Goal: Task Accomplishment & Management: Manage account settings

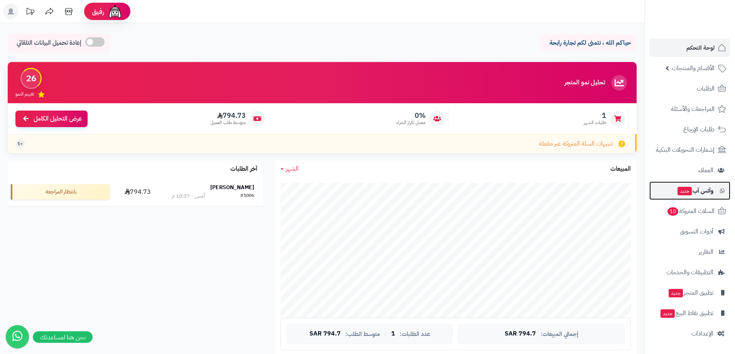
click at [710, 185] on link "وآتس آب جديد" at bounding box center [689, 191] width 81 height 19
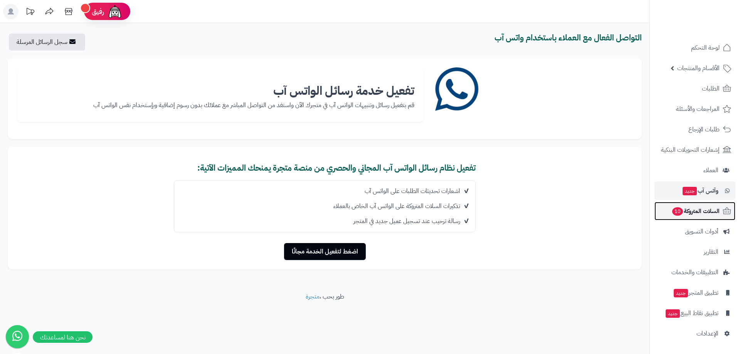
click at [699, 212] on span "السلات المتروكة 10" at bounding box center [696, 211] width 48 height 11
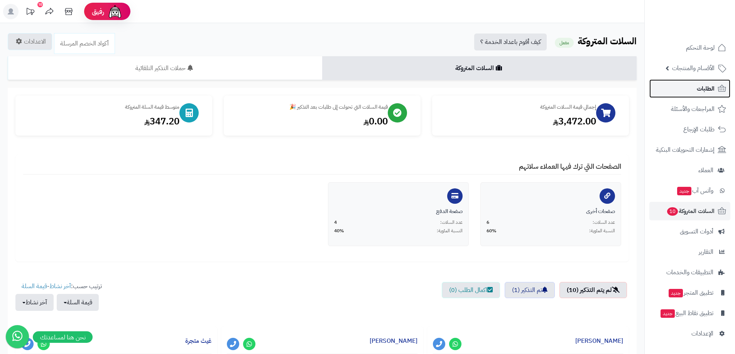
click at [709, 85] on span "الطلبات" at bounding box center [705, 88] width 18 height 11
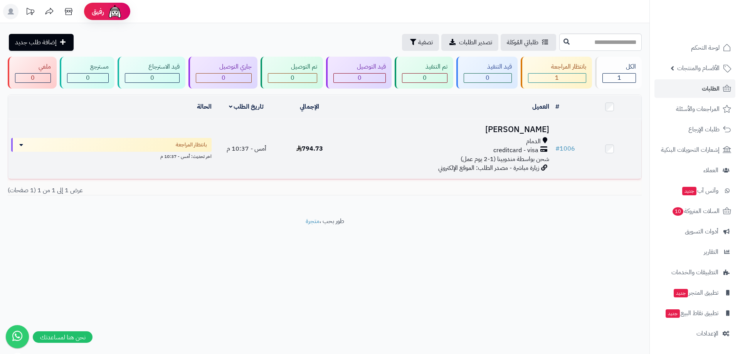
click at [496, 134] on h3 "[PERSON_NAME]" at bounding box center [447, 129] width 205 height 9
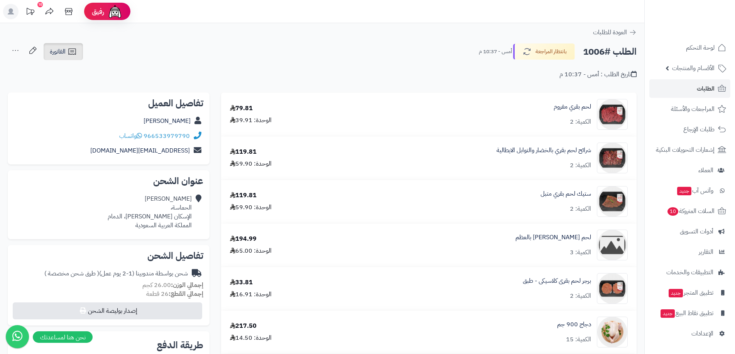
click at [64, 51] on span "الفاتورة" at bounding box center [58, 51] width 16 height 9
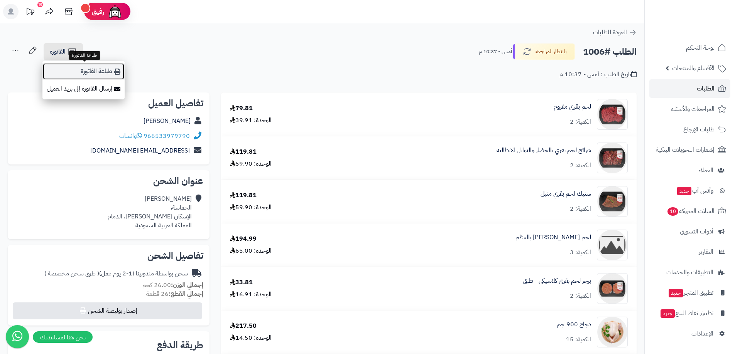
click at [102, 71] on link "طباعة الفاتورة" at bounding box center [83, 71] width 82 height 17
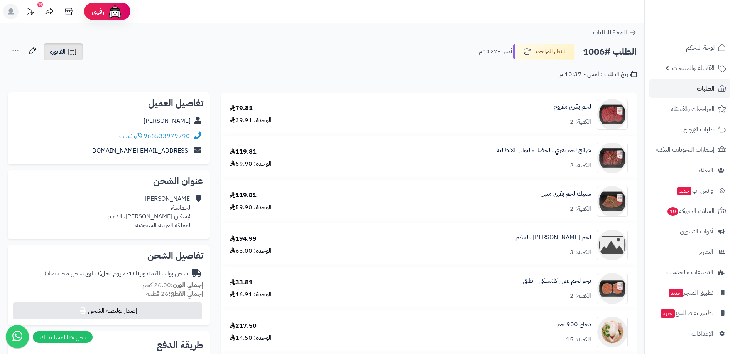
click at [52, 50] on span "الفاتورة" at bounding box center [58, 51] width 16 height 9
click at [14, 49] on icon at bounding box center [15, 50] width 15 height 15
click at [131, 52] on div "الطلب #1006 بانتظار المراجعة أمس - 10:37 م الفاتورة طباعة الفاتورة إرسال الفاتو…" at bounding box center [322, 52] width 629 height 18
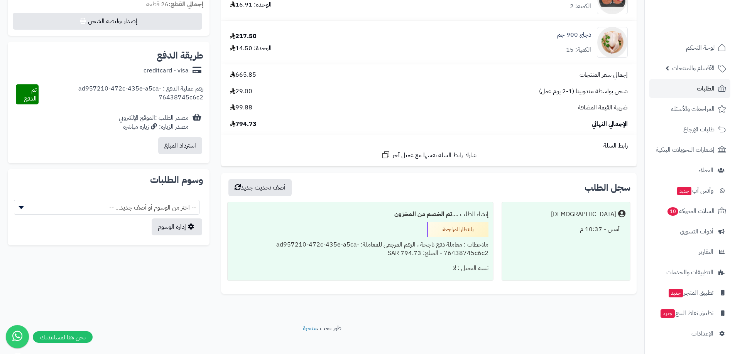
scroll to position [298, 0]
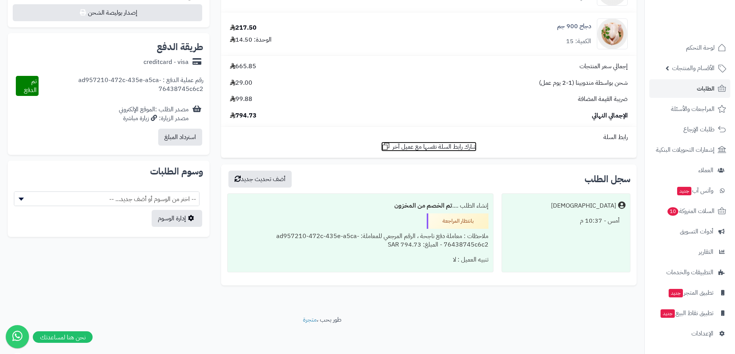
click at [422, 148] on span "شارك رابط السلة نفسها مع عميل آخر" at bounding box center [434, 147] width 84 height 9
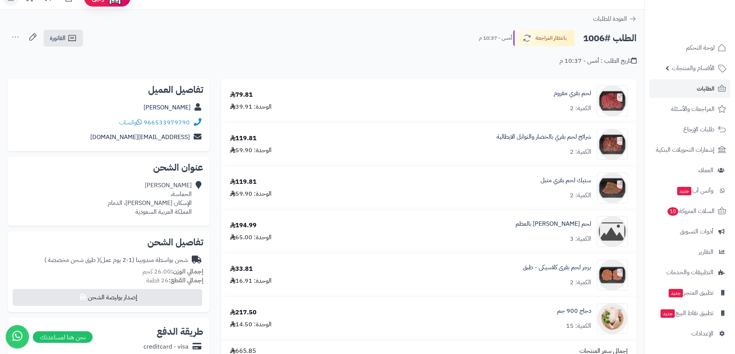
scroll to position [0, 0]
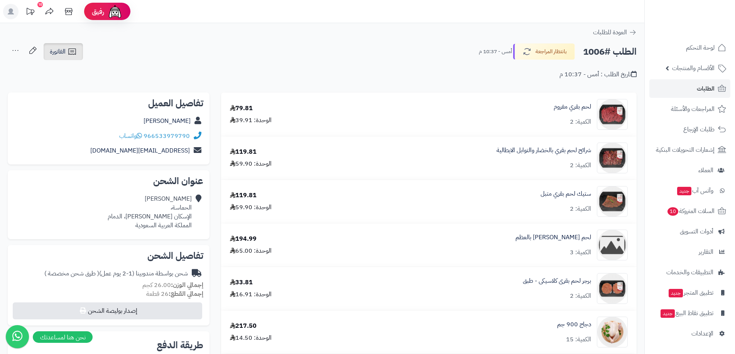
click at [69, 50] on icon at bounding box center [71, 51] width 9 height 9
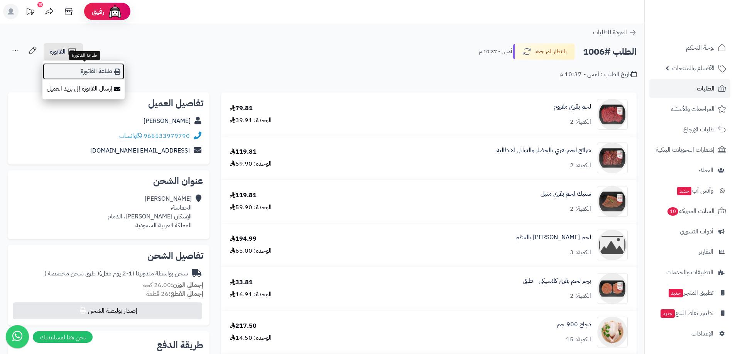
click at [106, 69] on link "طباعة الفاتورة" at bounding box center [83, 71] width 82 height 17
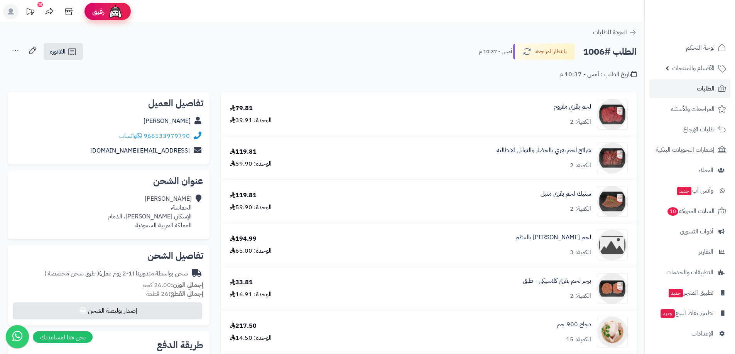
click at [111, 9] on img at bounding box center [115, 11] width 15 height 15
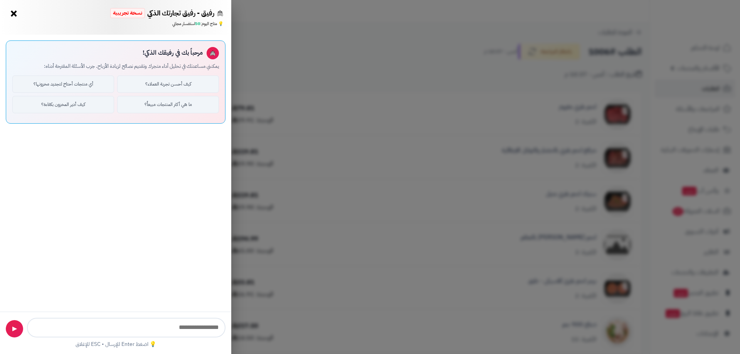
click at [12, 15] on button "×" at bounding box center [14, 13] width 12 height 12
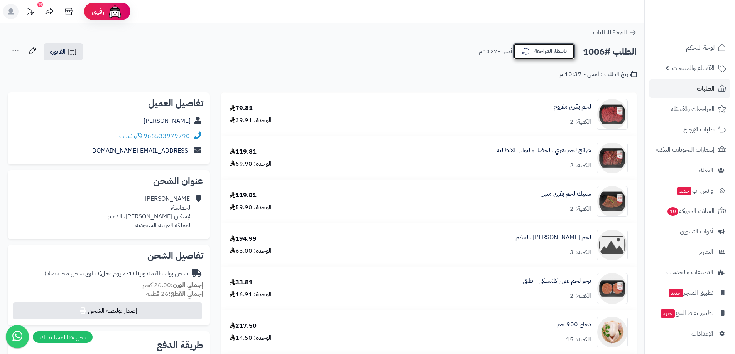
click at [529, 48] on icon "button" at bounding box center [525, 51] width 9 height 9
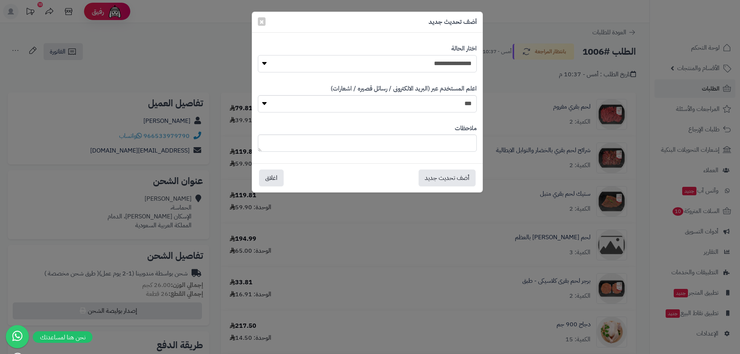
click at [456, 60] on select "**********" at bounding box center [367, 63] width 219 height 17
select select "*"
click at [258, 55] on select "**********" at bounding box center [367, 63] width 219 height 17
click at [327, 106] on select "*** **" at bounding box center [367, 103] width 219 height 17
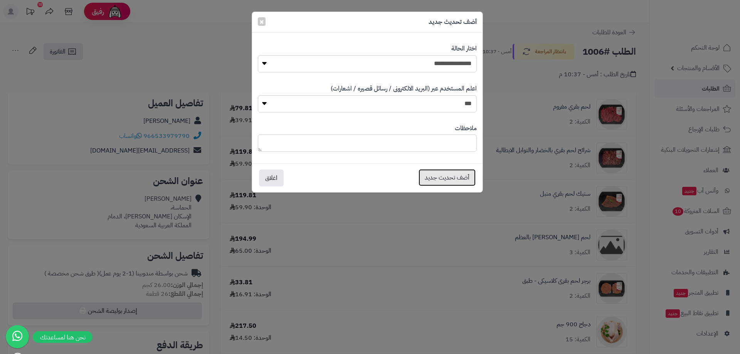
click at [463, 177] on button "أضف تحديث جديد" at bounding box center [447, 177] width 57 height 17
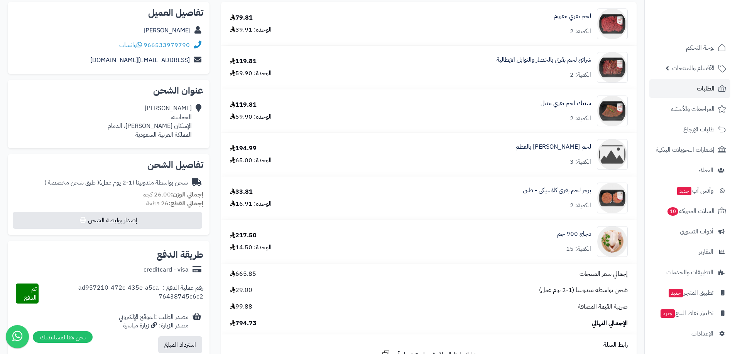
scroll to position [116, 0]
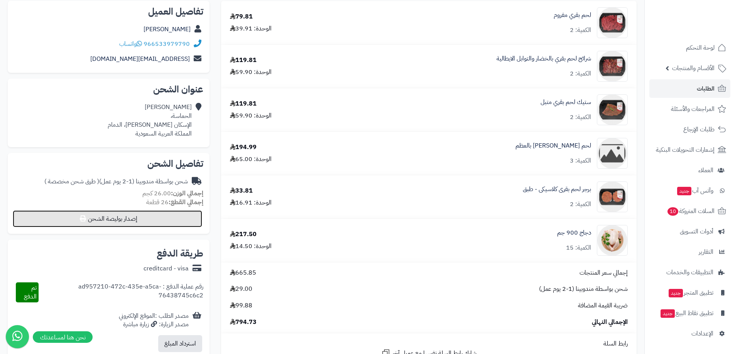
click at [179, 223] on button "إصدار بوليصة الشحن" at bounding box center [107, 219] width 189 height 17
select select
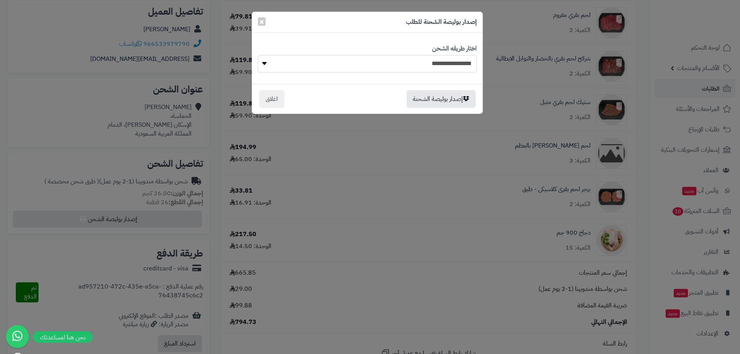
click at [343, 62] on select "**********" at bounding box center [367, 63] width 219 height 17
click at [346, 90] on div "إصدار بوليصة الشحنة اغلاق" at bounding box center [367, 99] width 231 height 30
click at [263, 20] on span "×" at bounding box center [262, 21] width 5 height 12
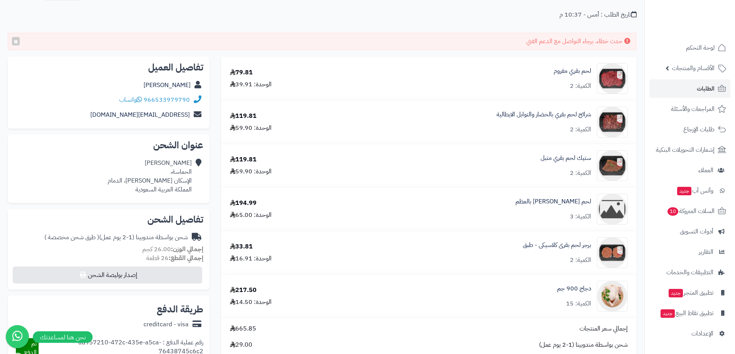
scroll to position [0, 0]
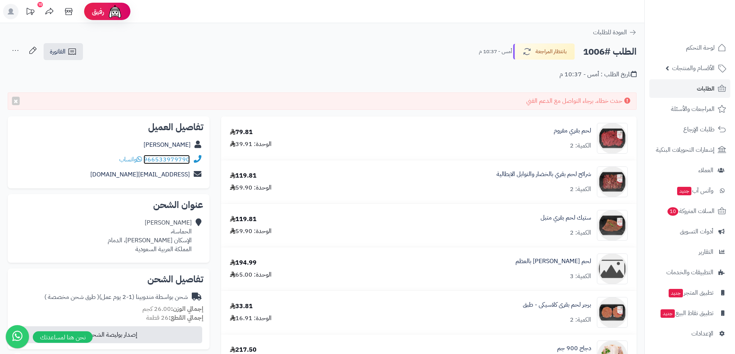
click at [163, 160] on link "966533979790" at bounding box center [166, 159] width 46 height 9
click at [136, 162] on span "واتساب" at bounding box center [130, 159] width 23 height 9
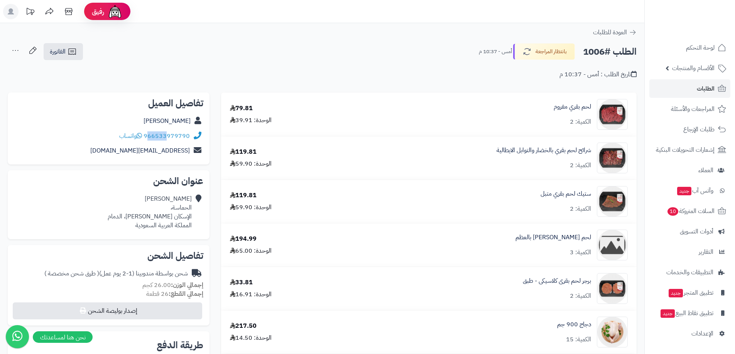
drag, startPoint x: 148, startPoint y: 142, endPoint x: 157, endPoint y: 145, distance: 9.3
click at [169, 141] on div "966533979790 واتساب" at bounding box center [108, 136] width 189 height 15
click at [148, 140] on div "966533979790 واتساب" at bounding box center [154, 136] width 71 height 9
click at [146, 143] on div "966533979790 واتساب" at bounding box center [108, 136] width 189 height 15
click at [100, 143] on div "[EMAIL_ADDRESS][DOMAIN_NAME]" at bounding box center [108, 150] width 189 height 15
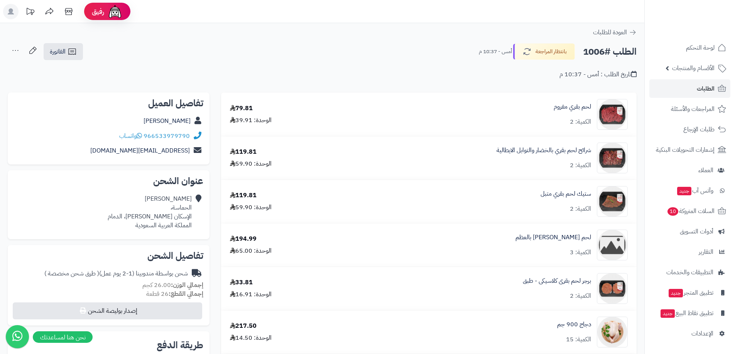
click at [145, 142] on div "966533979790 واتساب" at bounding box center [108, 136] width 189 height 15
drag, startPoint x: 189, startPoint y: 142, endPoint x: 147, endPoint y: 140, distance: 42.1
click at [147, 140] on div "966533979790 واتساب" at bounding box center [108, 136] width 189 height 15
copy link "966533979790"
click at [528, 47] on icon "button" at bounding box center [525, 51] width 9 height 9
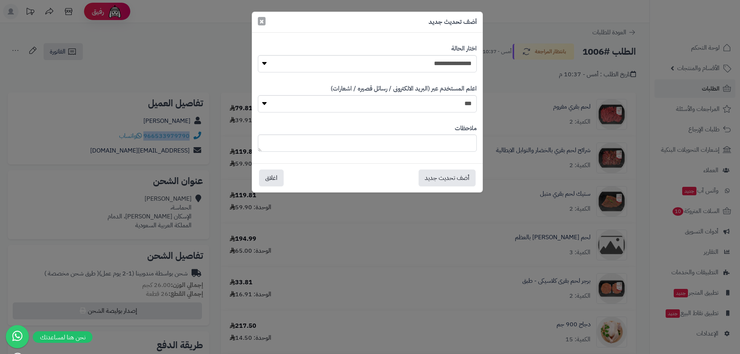
click at [261, 23] on span "×" at bounding box center [262, 21] width 5 height 12
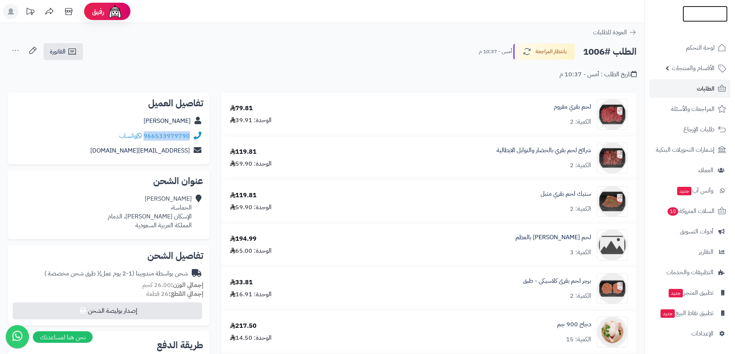
click at [698, 20] on img at bounding box center [704, 28] width 45 height 16
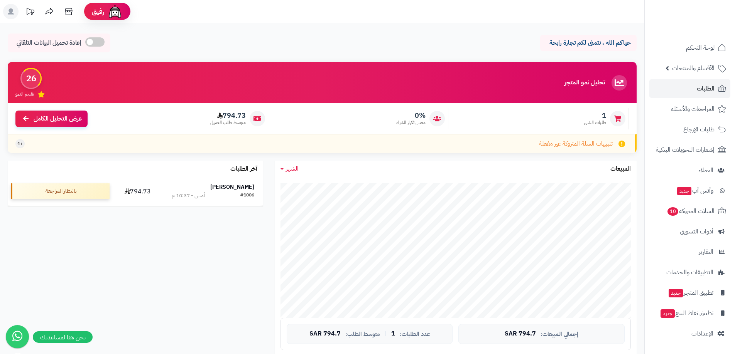
click at [74, 189] on div "بانتظار المراجعة" at bounding box center [60, 191] width 99 height 15
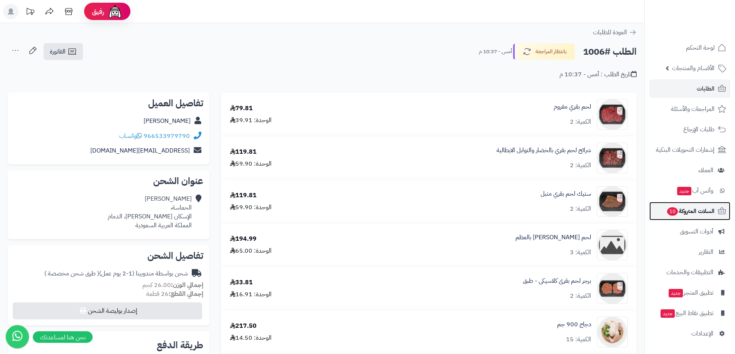
click at [676, 211] on span "السلات المتروكة 10" at bounding box center [690, 211] width 48 height 11
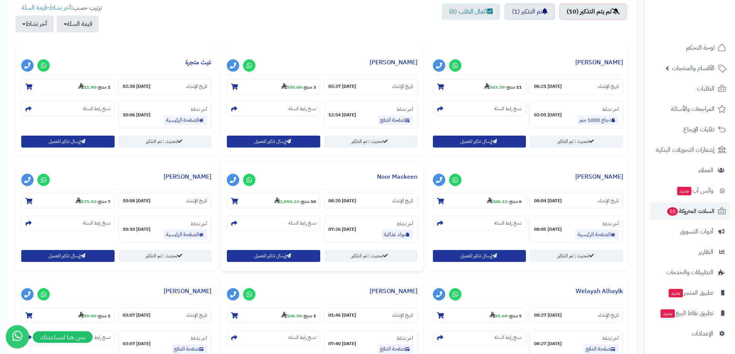
scroll to position [270, 0]
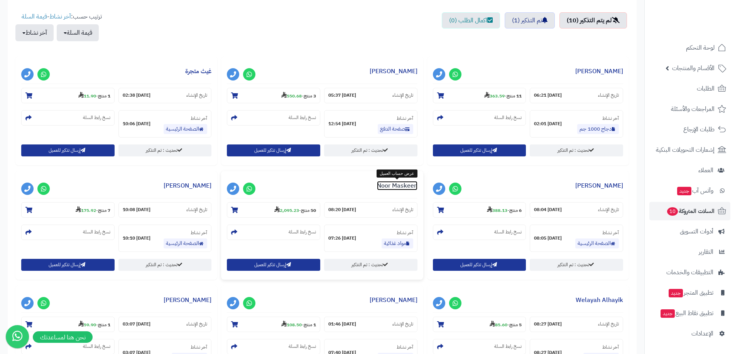
click at [382, 185] on link "Noor Maskeen" at bounding box center [397, 185] width 40 height 9
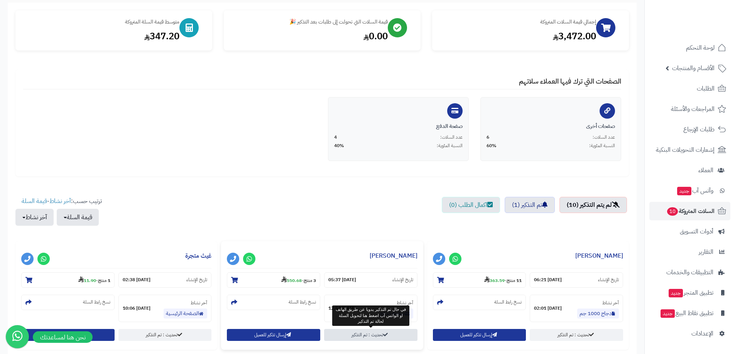
scroll to position [77, 0]
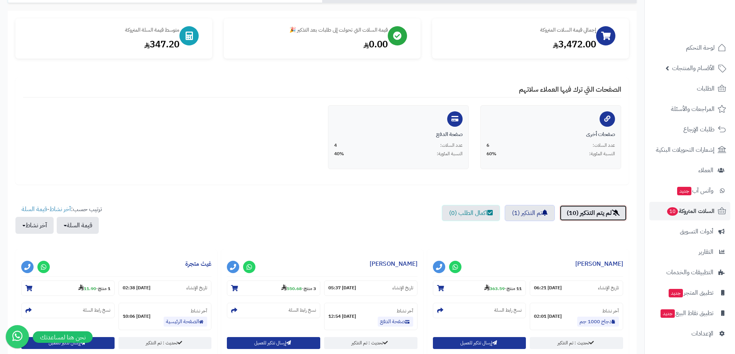
click at [586, 212] on link "لم يتم التذكير (10)" at bounding box center [592, 213] width 67 height 16
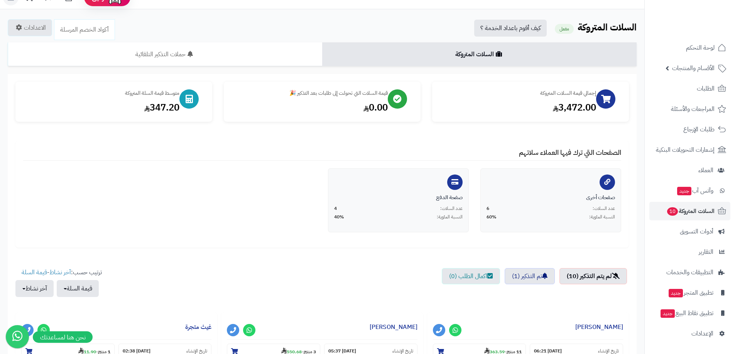
scroll to position [0, 0]
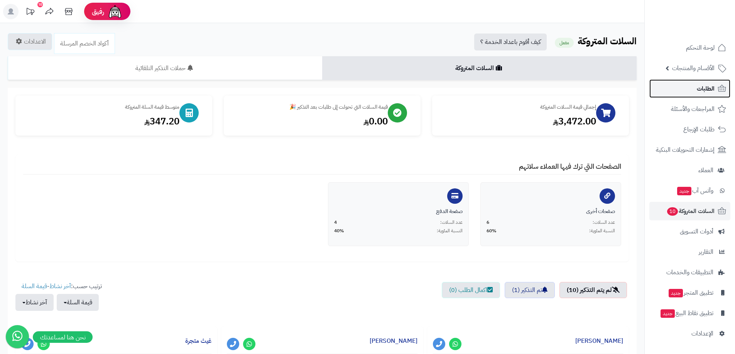
click at [702, 84] on span "الطلبات" at bounding box center [705, 88] width 18 height 11
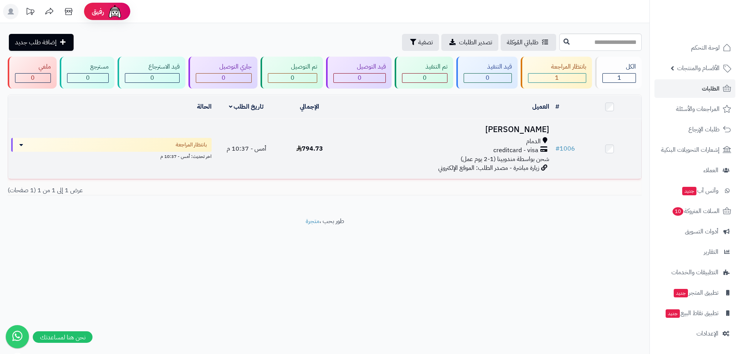
click at [303, 156] on td "794.73" at bounding box center [309, 149] width 63 height 60
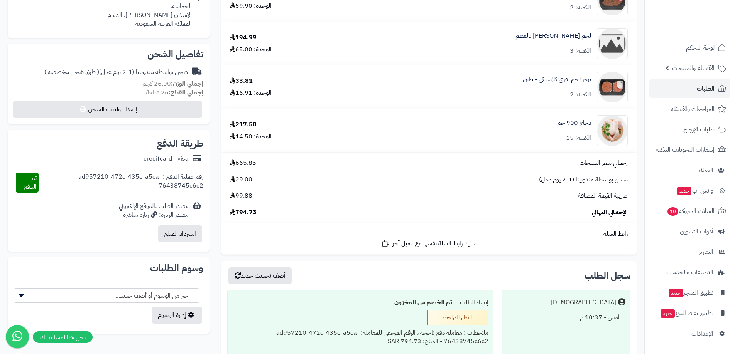
scroll to position [270, 0]
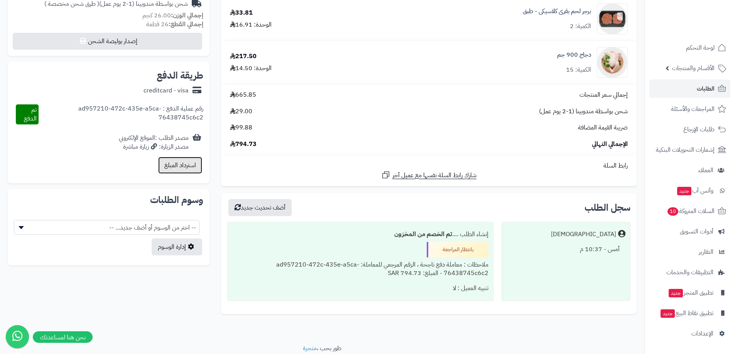
click at [183, 167] on button "استرداد المبلغ" at bounding box center [180, 165] width 44 height 17
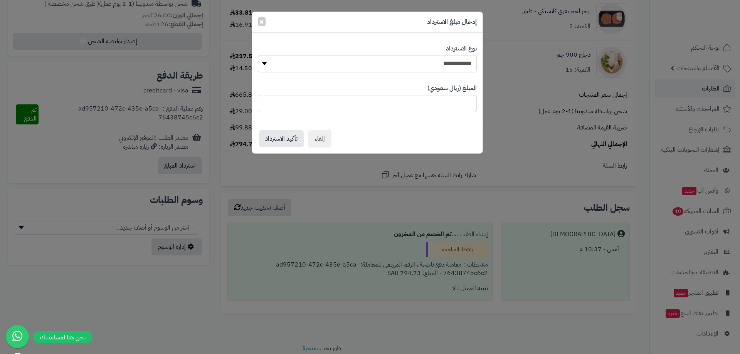
click at [265, 64] on select "**********" at bounding box center [367, 63] width 219 height 17
type input "******"
click at [266, 107] on input "******" at bounding box center [367, 103] width 219 height 17
click at [324, 138] on button "إلغاء" at bounding box center [320, 139] width 23 height 18
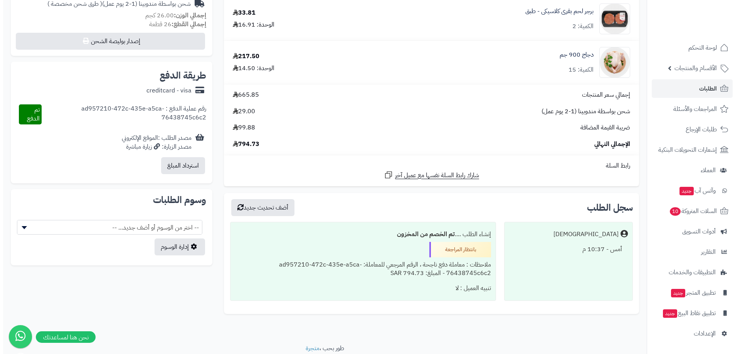
scroll to position [298, 0]
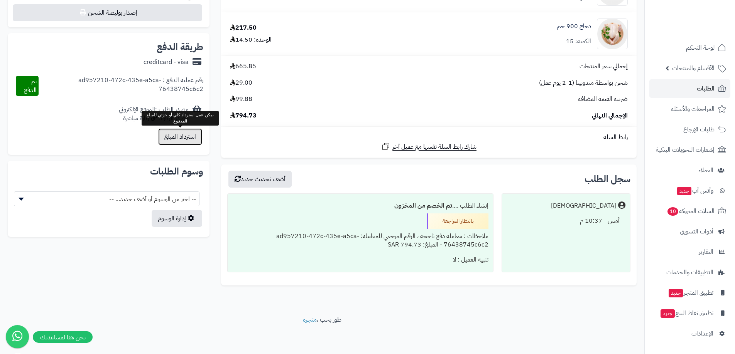
click at [173, 140] on button "استرداد المبلغ" at bounding box center [180, 136] width 44 height 17
